Goal: Information Seeking & Learning: Learn about a topic

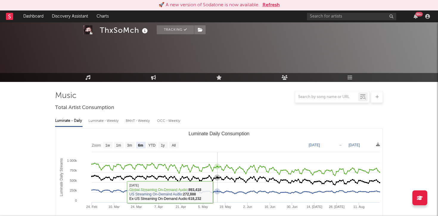
select select "6m"
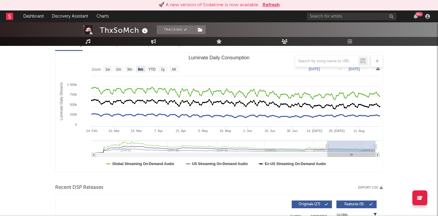
scroll to position [75, 0]
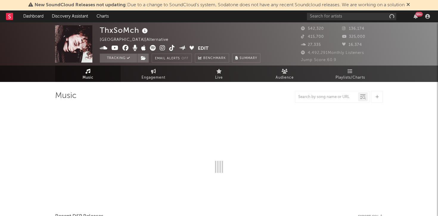
select select "6m"
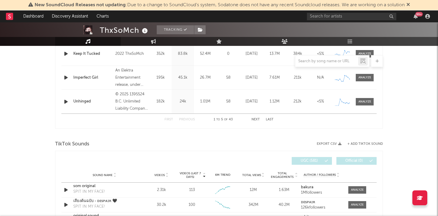
scroll to position [325, 0]
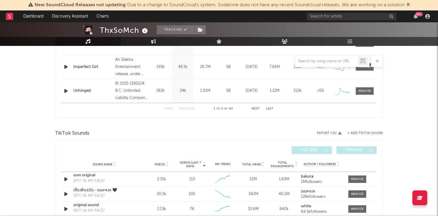
click at [257, 110] on button "Next" at bounding box center [256, 108] width 8 height 3
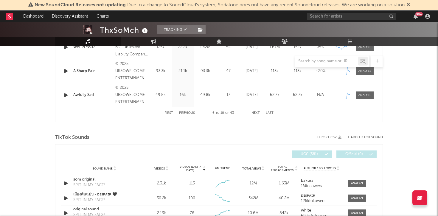
scroll to position [320, 0]
click at [257, 114] on button "Next" at bounding box center [256, 113] width 8 height 3
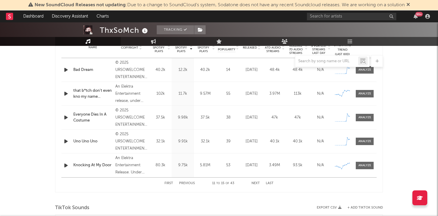
scroll to position [250, 0]
click at [173, 182] on button "First" at bounding box center [169, 183] width 9 height 3
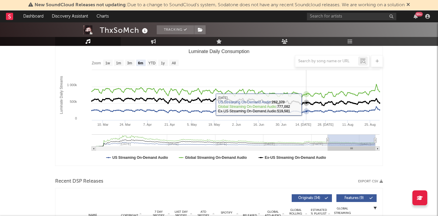
scroll to position [80, 0]
